Goal: Transaction & Acquisition: Purchase product/service

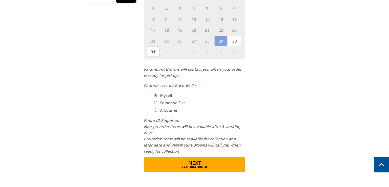
scroll to position [307, 0]
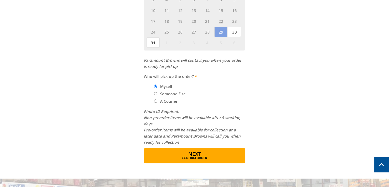
click at [157, 93] on input "Someone Else" at bounding box center [155, 93] width 3 height 3
radio input "true"
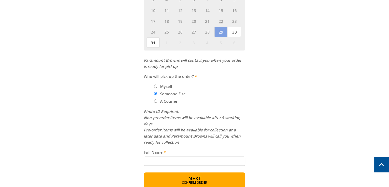
drag, startPoint x: 158, startPoint y: 159, endPoint x: 153, endPoint y: 156, distance: 5.6
click at [157, 159] on input "Full Name" at bounding box center [195, 160] width 102 height 9
type input "[PERSON_NAME]"
click at [188, 179] on span "Next" at bounding box center [194, 178] width 13 height 7
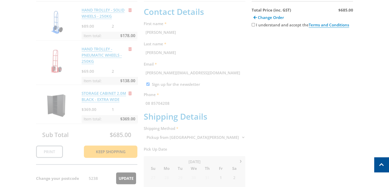
scroll to position [105, 0]
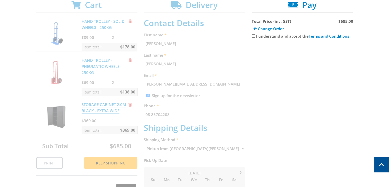
click at [253, 35] on input "I understand and accept the Terms and Conditions" at bounding box center [253, 35] width 3 height 3
checkbox input "true"
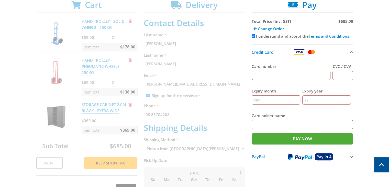
click at [270, 76] on input "Card number" at bounding box center [291, 75] width 79 height 9
type input "[CREDIT_CARD_NUMBER]"
click at [348, 76] on input "CVC / CVV" at bounding box center [343, 75] width 20 height 9
type input "072"
click at [272, 99] on input "Expiry month" at bounding box center [276, 99] width 49 height 9
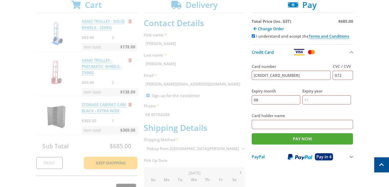
type input "08"
type input "25"
click at [287, 124] on input "Card holder name" at bounding box center [303, 124] width 102 height 9
type input "[PERSON_NAME]"
click at [276, 140] on input "Pay Now" at bounding box center [303, 138] width 102 height 11
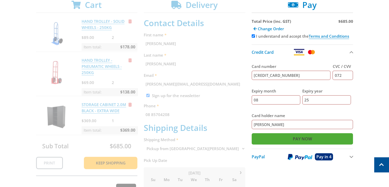
type input "Paying..."
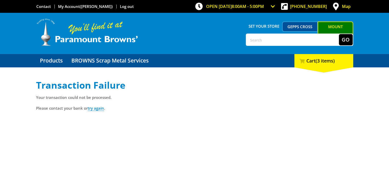
click at [221, 106] on p "Please contact your bank or try again ." at bounding box center [194, 108] width 317 height 6
